Goal: Check status: Check status

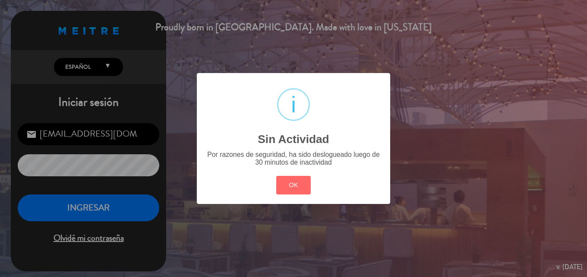
click at [107, 212] on div "? ! i Sin Actividad × Por razones de seguridad, ha sido deslogueado luego de 30…" at bounding box center [293, 138] width 587 height 277
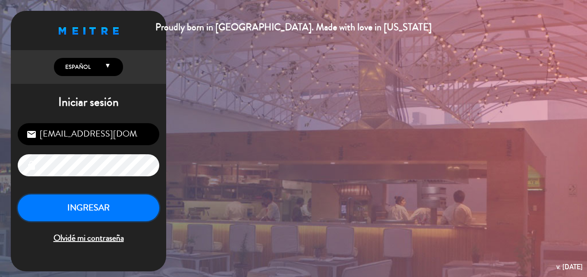
click at [107, 212] on button "INGRESAR" at bounding box center [89, 207] width 142 height 27
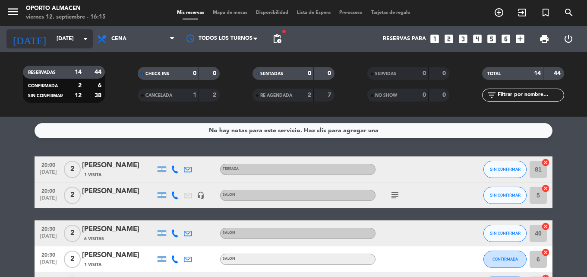
click at [77, 44] on input "[DATE]" at bounding box center [88, 39] width 73 height 15
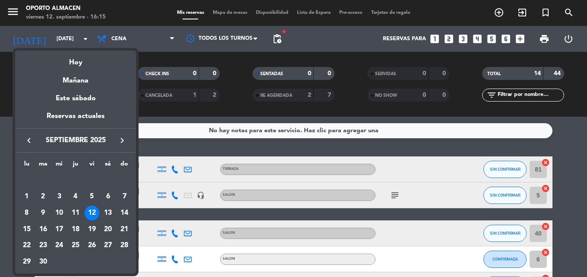
click at [149, 40] on div at bounding box center [293, 138] width 587 height 277
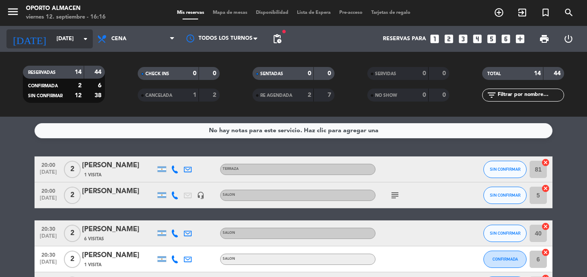
click at [76, 45] on input "[DATE]" at bounding box center [88, 39] width 73 height 15
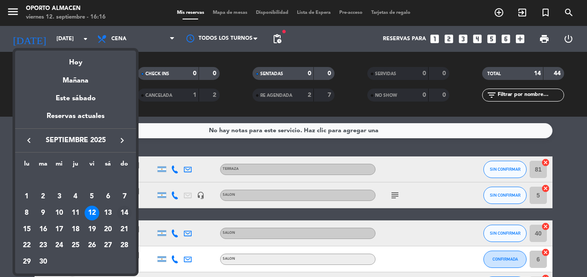
click at [124, 211] on div "14" at bounding box center [124, 213] width 15 height 15
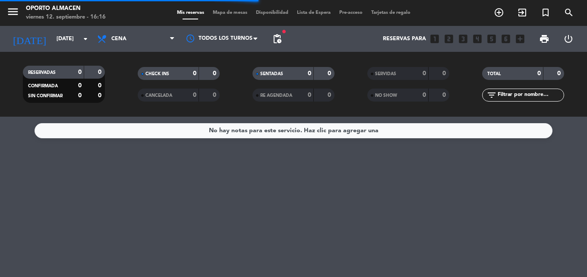
click at [140, 39] on span "Cena" at bounding box center [136, 38] width 86 height 19
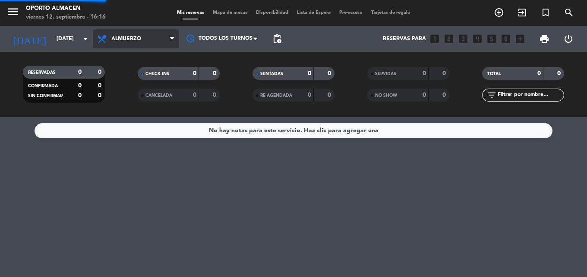
click at [144, 81] on div "menu Oporto Almacen [DATE] 12. septiembre - 16:16 Mis reservas Mapa de mesas Di…" at bounding box center [293, 58] width 587 height 117
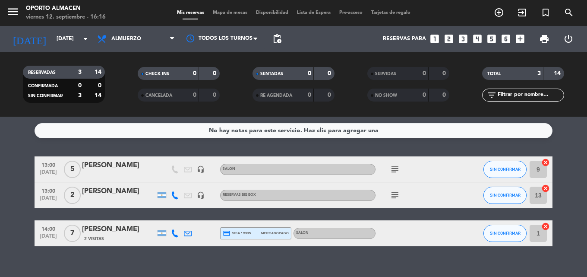
click at [398, 194] on icon "subject" at bounding box center [395, 195] width 10 height 10
click at [112, 43] on span "Almuerzo" at bounding box center [136, 38] width 86 height 19
click at [80, 37] on input "[DATE]" at bounding box center [88, 39] width 73 height 15
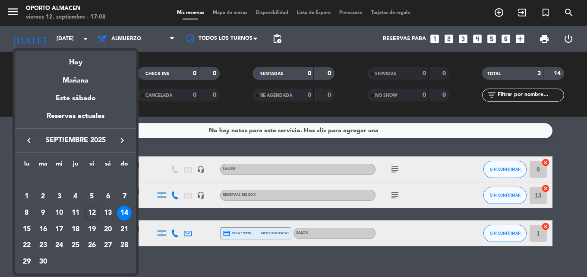
click at [240, 64] on div at bounding box center [293, 138] width 587 height 277
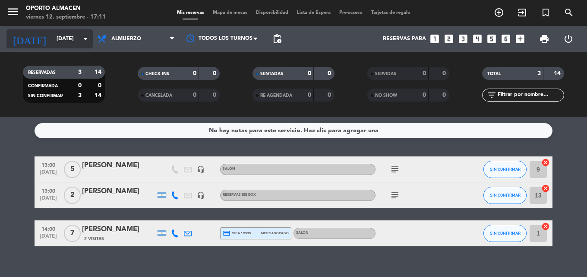
click at [64, 38] on input "[DATE]" at bounding box center [88, 39] width 73 height 15
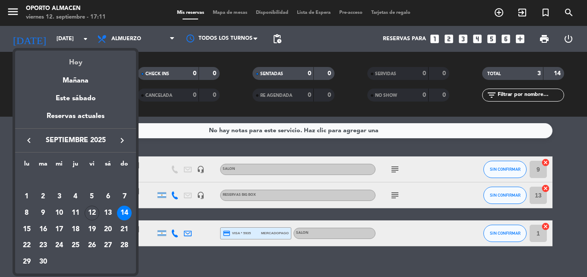
click at [87, 60] on div "Hoy" at bounding box center [75, 60] width 121 height 18
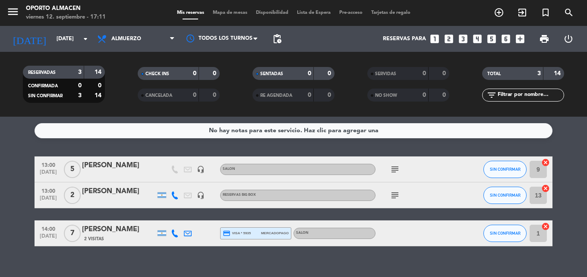
type input "[DATE]"
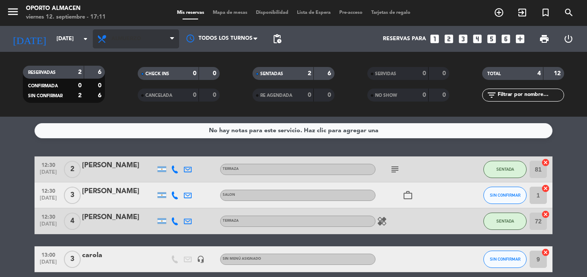
click at [156, 33] on span "Almuerzo" at bounding box center [136, 38] width 86 height 19
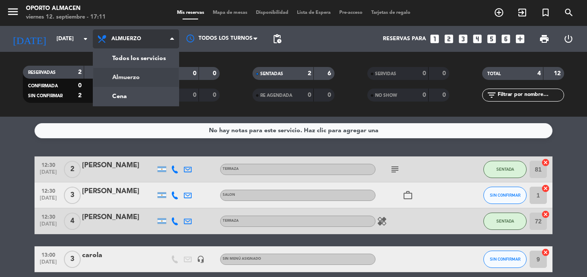
click at [147, 75] on div "menu Oporto Almacen [DATE] 12. septiembre - 17:11 Mis reservas Mapa de mesas Di…" at bounding box center [293, 58] width 587 height 117
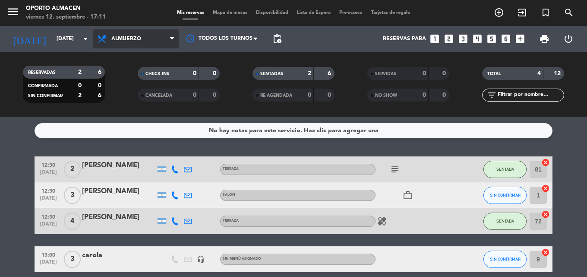
click at [157, 35] on span "Almuerzo" at bounding box center [136, 38] width 86 height 19
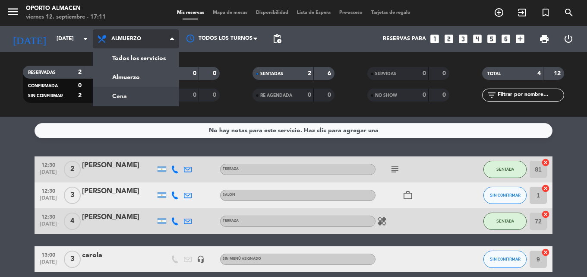
click at [148, 98] on div "menu Oporto Almacen [DATE] 12. septiembre - 17:11 Mis reservas Mapa de mesas Di…" at bounding box center [293, 58] width 587 height 117
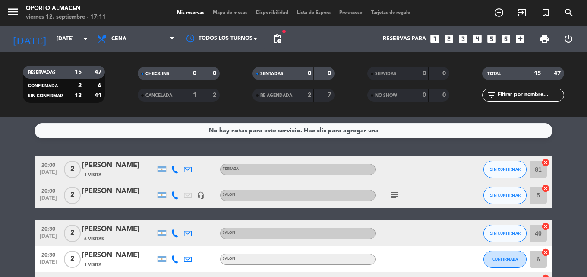
click at [393, 196] on icon "subject" at bounding box center [395, 195] width 10 height 10
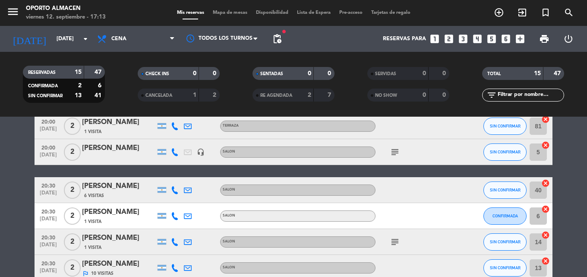
click at [397, 239] on icon "subject" at bounding box center [395, 242] width 10 height 10
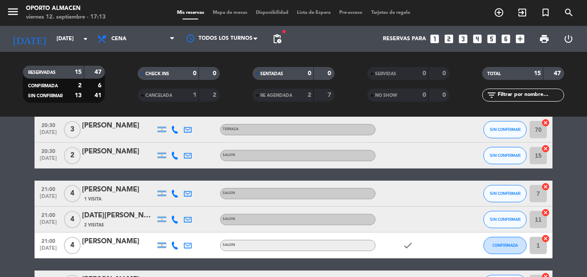
scroll to position [348, 0]
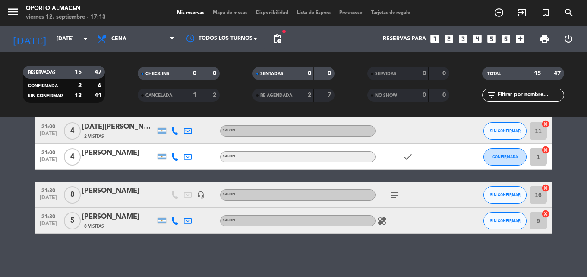
click at [396, 200] on icon "subject" at bounding box center [395, 195] width 10 height 10
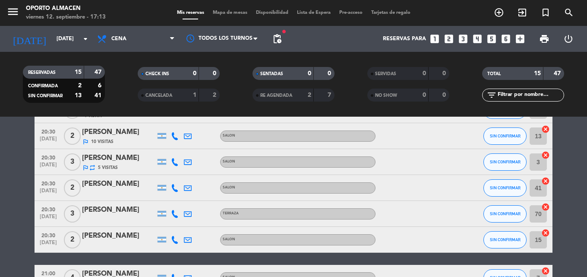
scroll to position [2, 0]
